Goal: Task Accomplishment & Management: Manage account settings

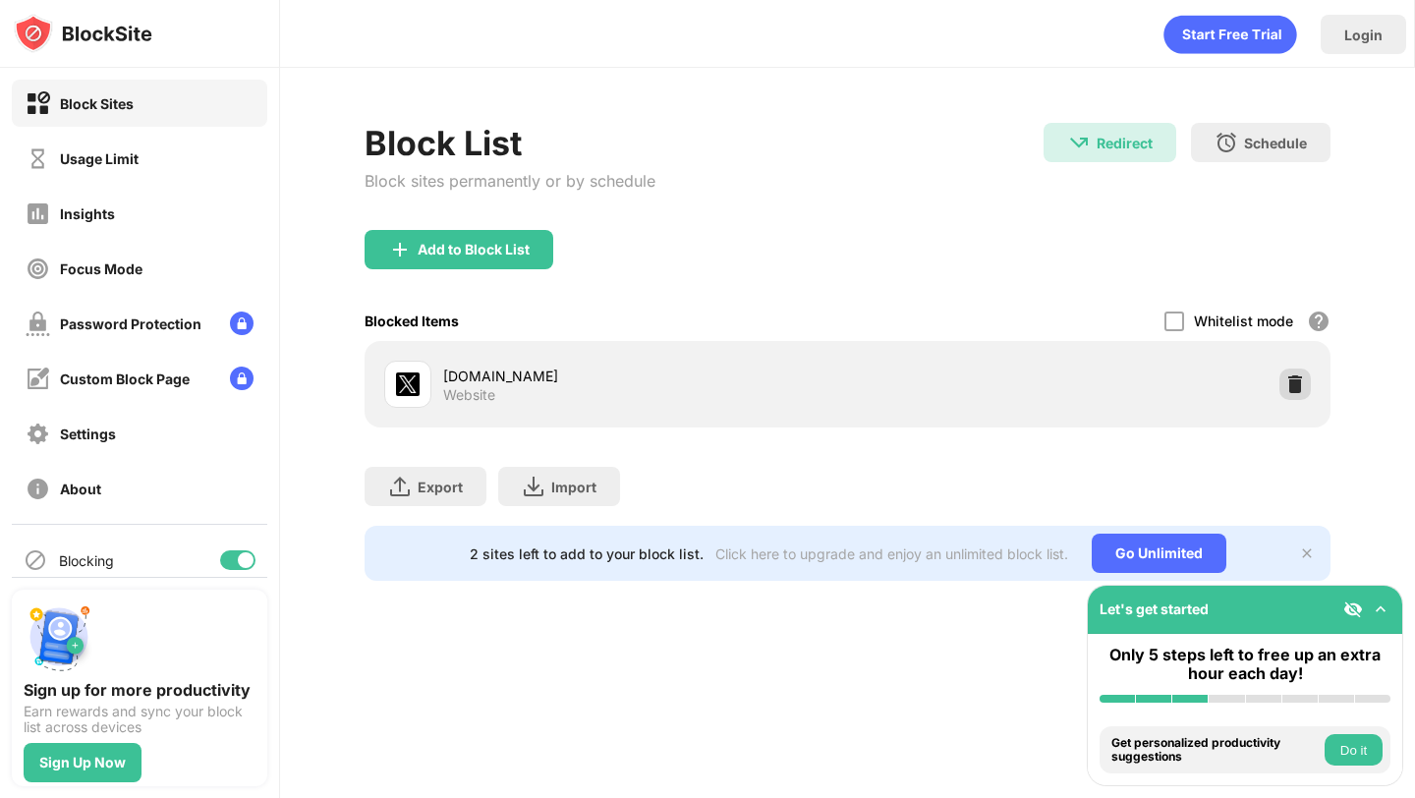
click at [1291, 301] on div "Add to Block List" at bounding box center [847, 265] width 965 height 71
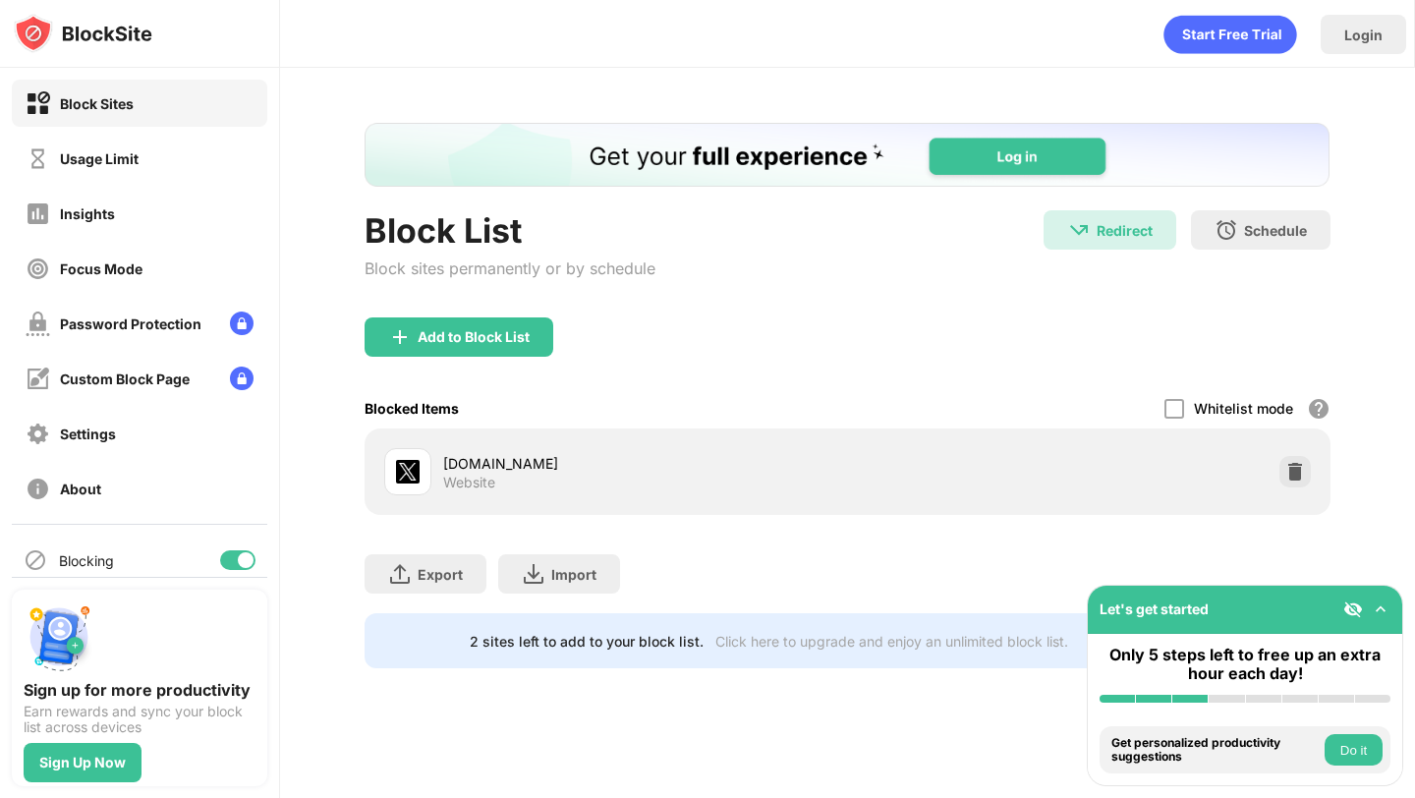
click at [1304, 503] on div "[DOMAIN_NAME] Website" at bounding box center [847, 471] width 965 height 86
click at [1304, 463] on div at bounding box center [1294, 471] width 31 height 31
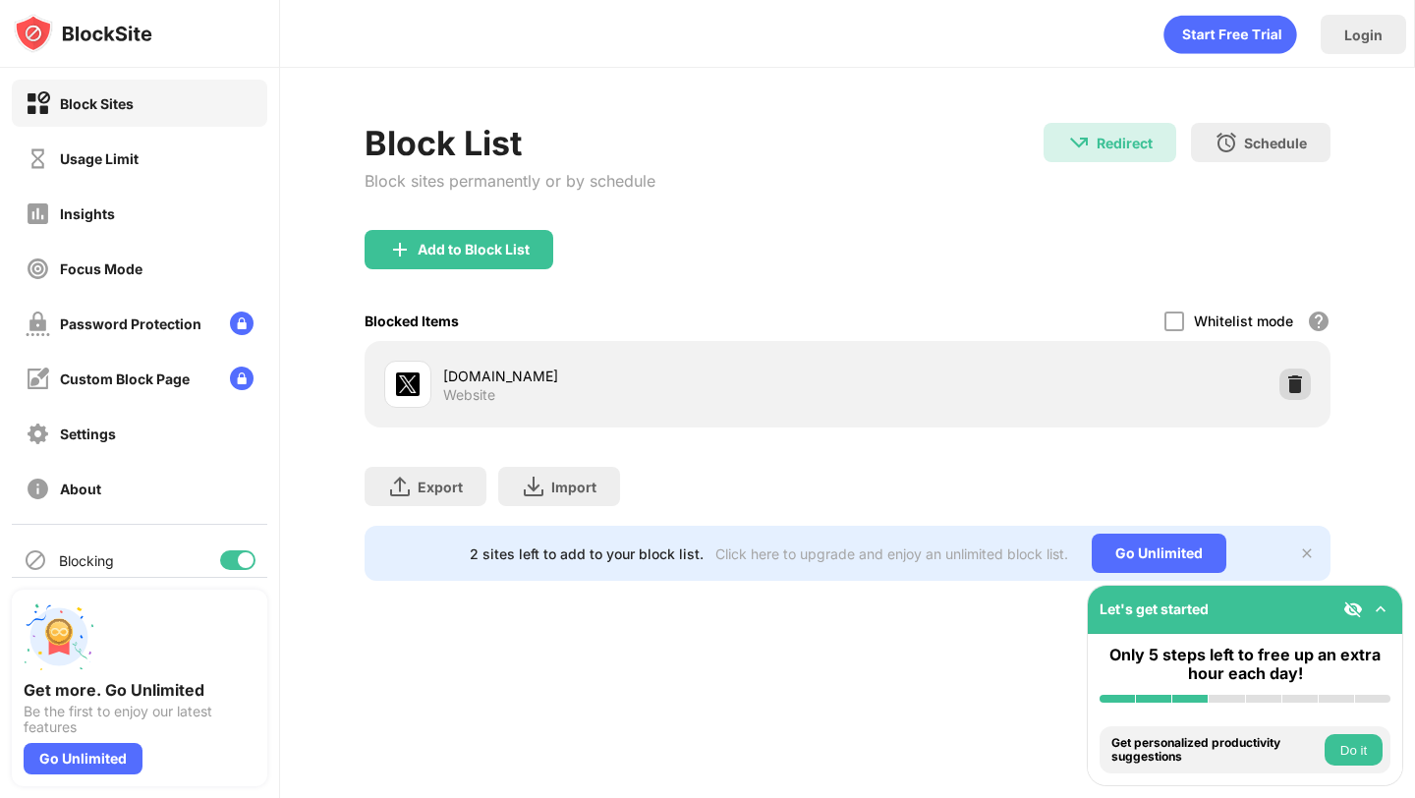
click at [1286, 369] on div at bounding box center [1294, 383] width 31 height 31
